Goal: Information Seeking & Learning: Learn about a topic

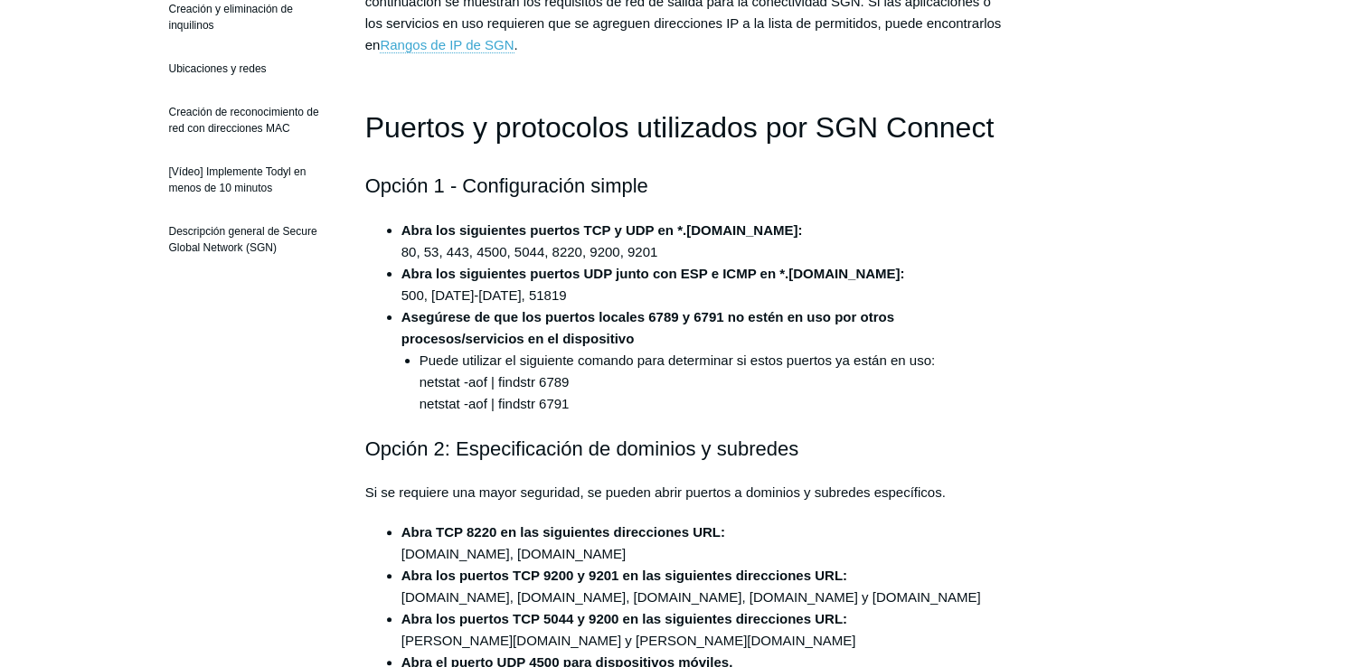
scroll to position [362, 0]
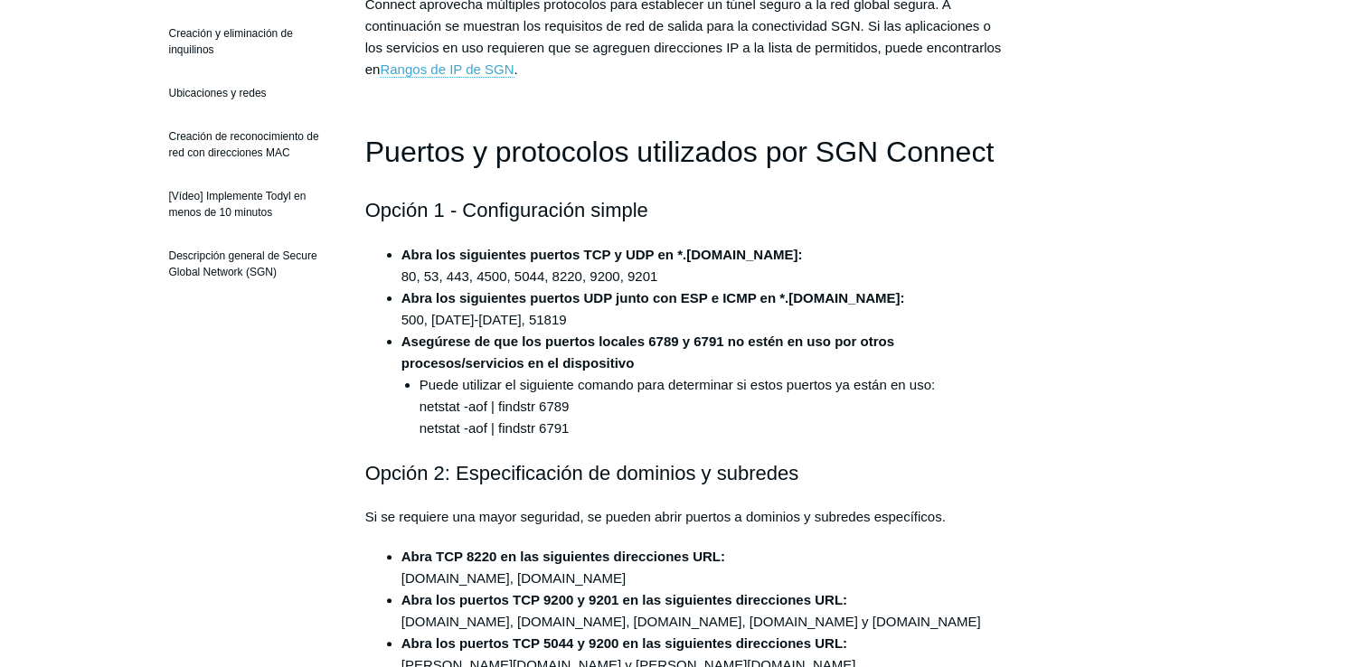
click at [409, 215] on h2 "Opción 1 - Configuración simple" at bounding box center [684, 210] width 638 height 32
click at [392, 214] on h2 "Opción 1 - Configuración simple" at bounding box center [684, 210] width 638 height 32
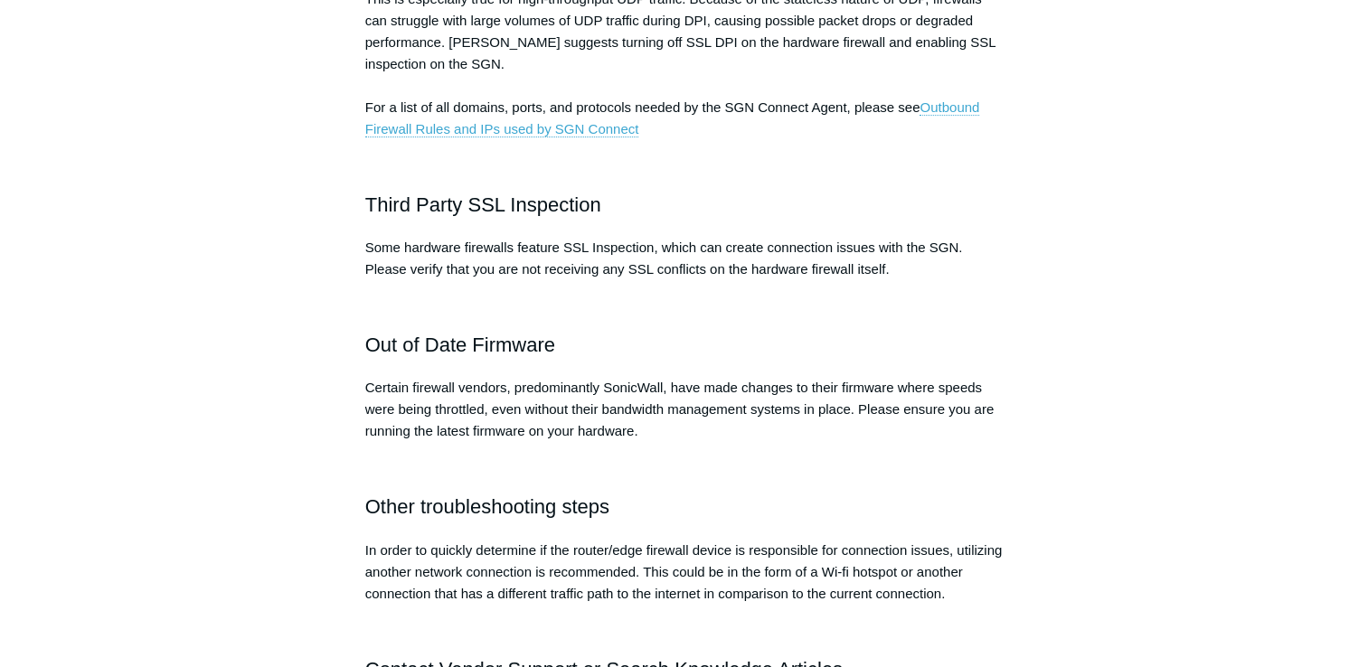
scroll to position [271, 0]
